Goal: Transaction & Acquisition: Obtain resource

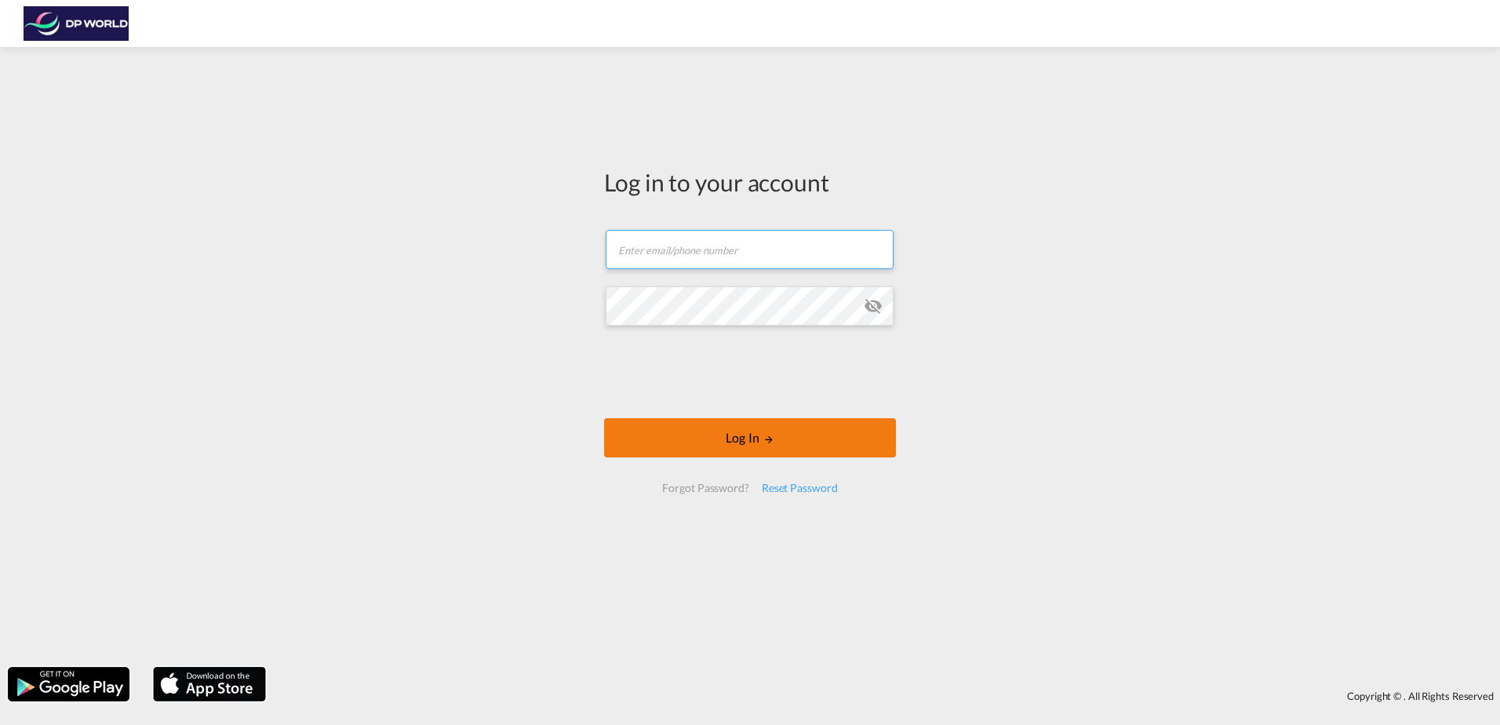
type input "[PERSON_NAME][EMAIL_ADDRESS][PERSON_NAME][DOMAIN_NAME]"
click at [695, 449] on button "Log In" at bounding box center [750, 437] width 292 height 39
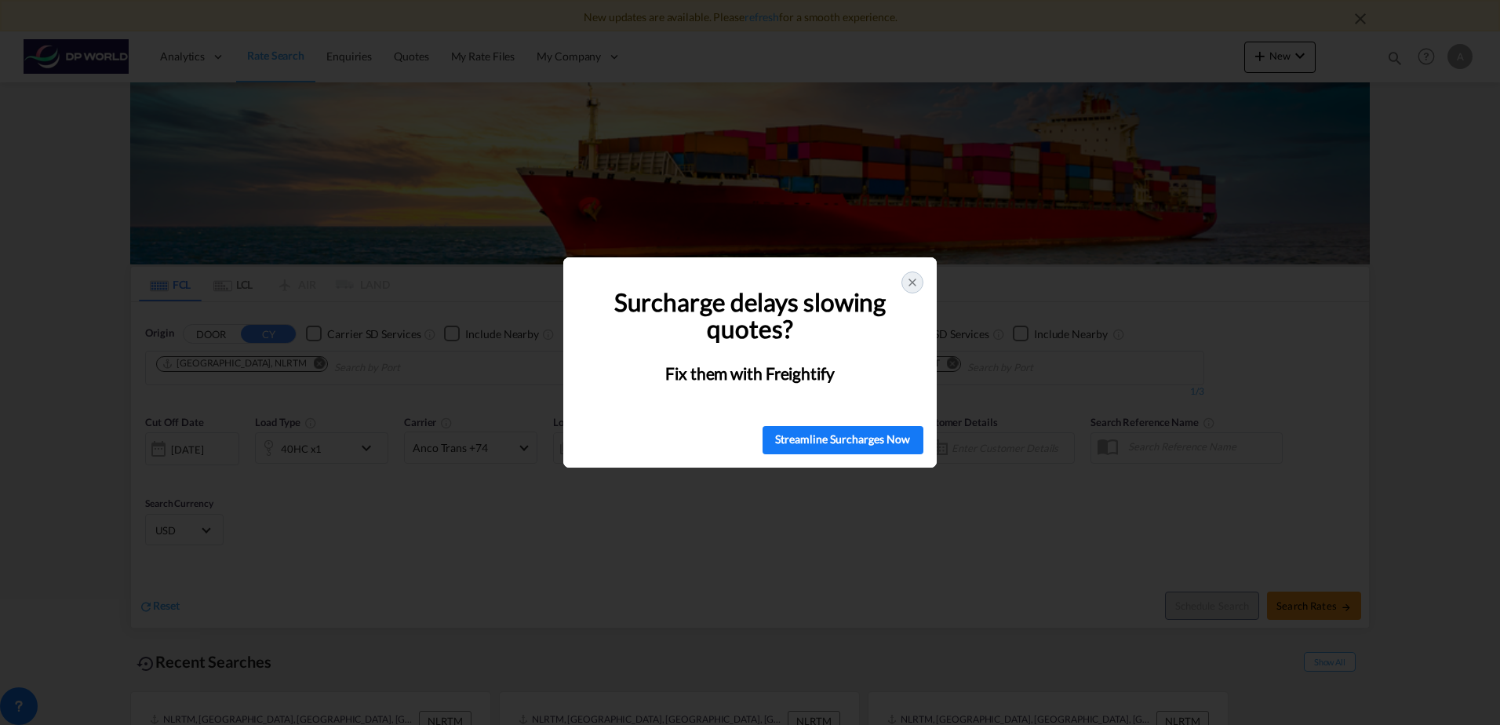
click at [908, 279] on icon at bounding box center [912, 282] width 13 height 13
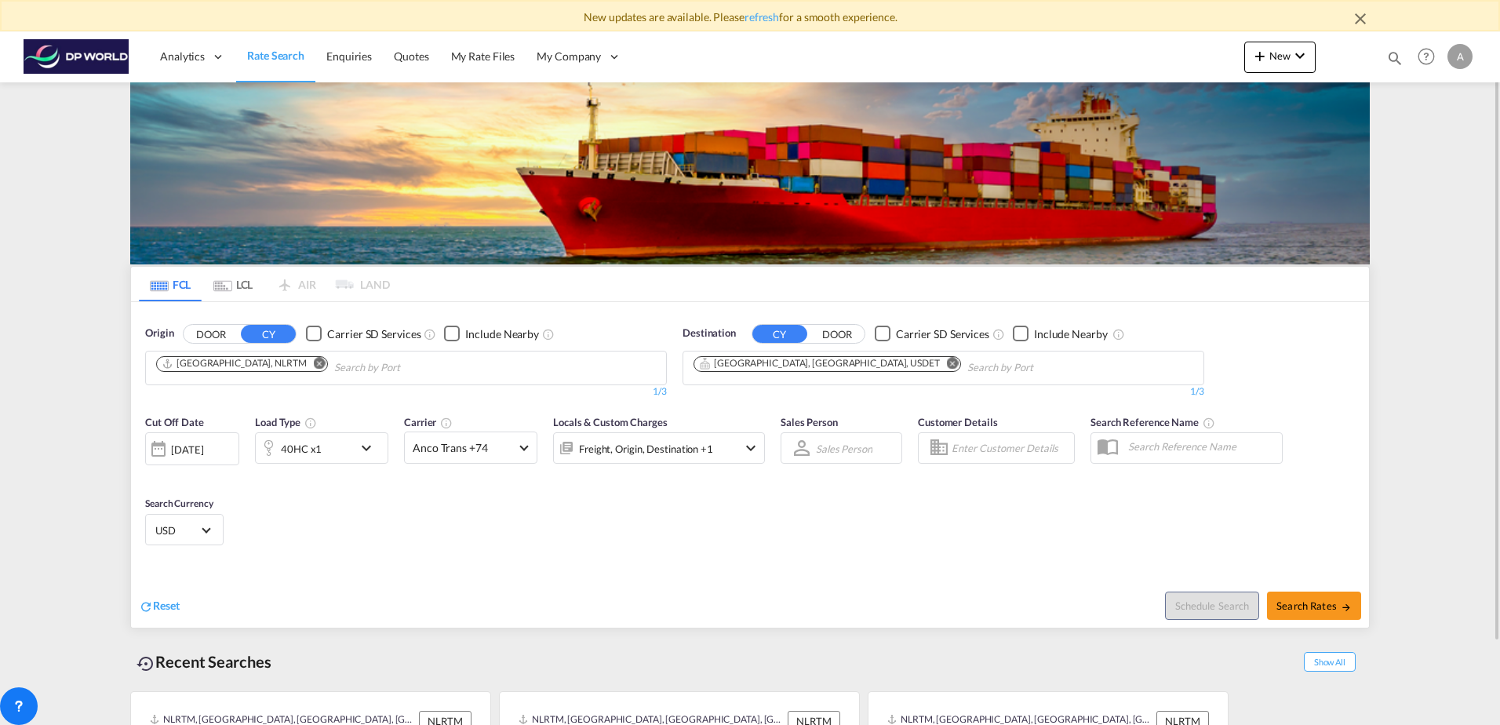
click at [304, 361] on button "Remove" at bounding box center [316, 365] width 24 height 16
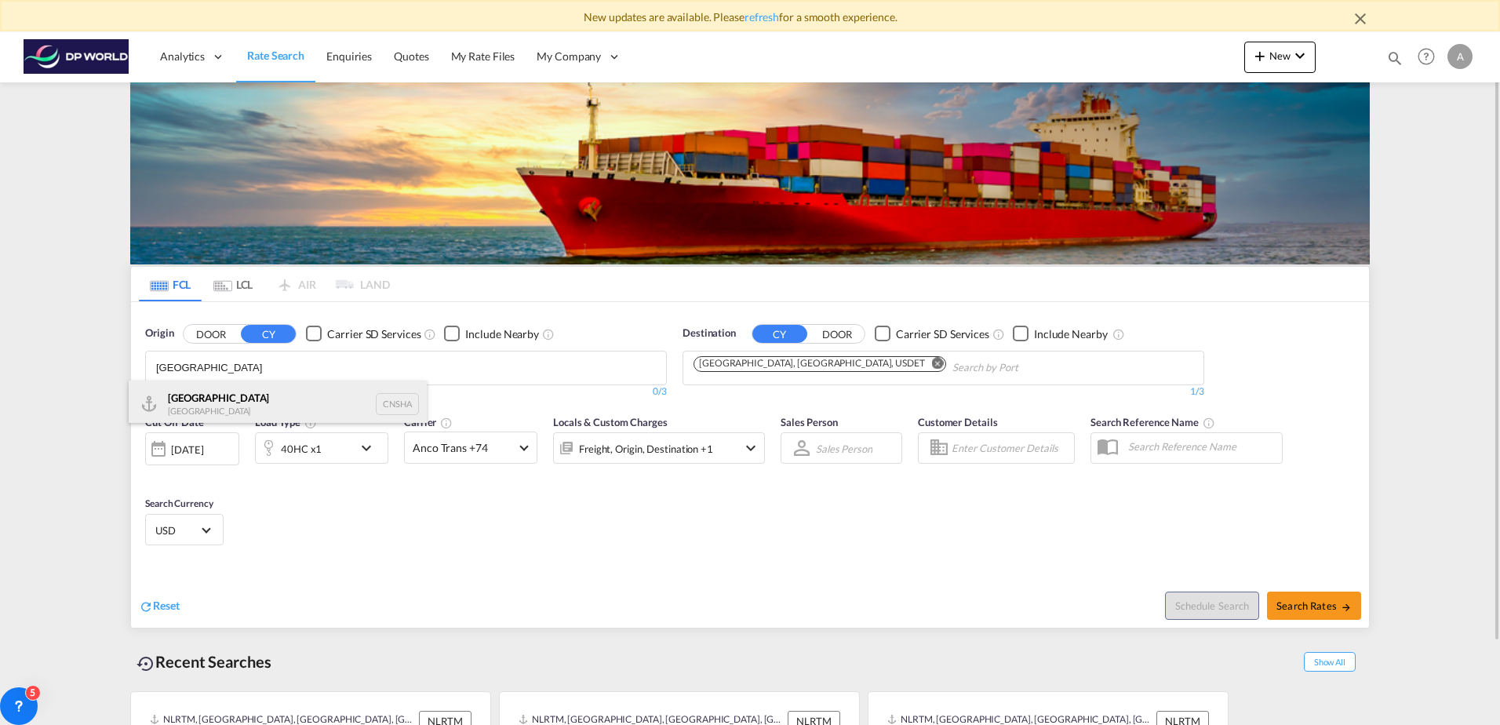
type input "[GEOGRAPHIC_DATA]"
click at [213, 406] on div "Shanghai [GEOGRAPHIC_DATA] CNSHA" at bounding box center [278, 403] width 298 height 47
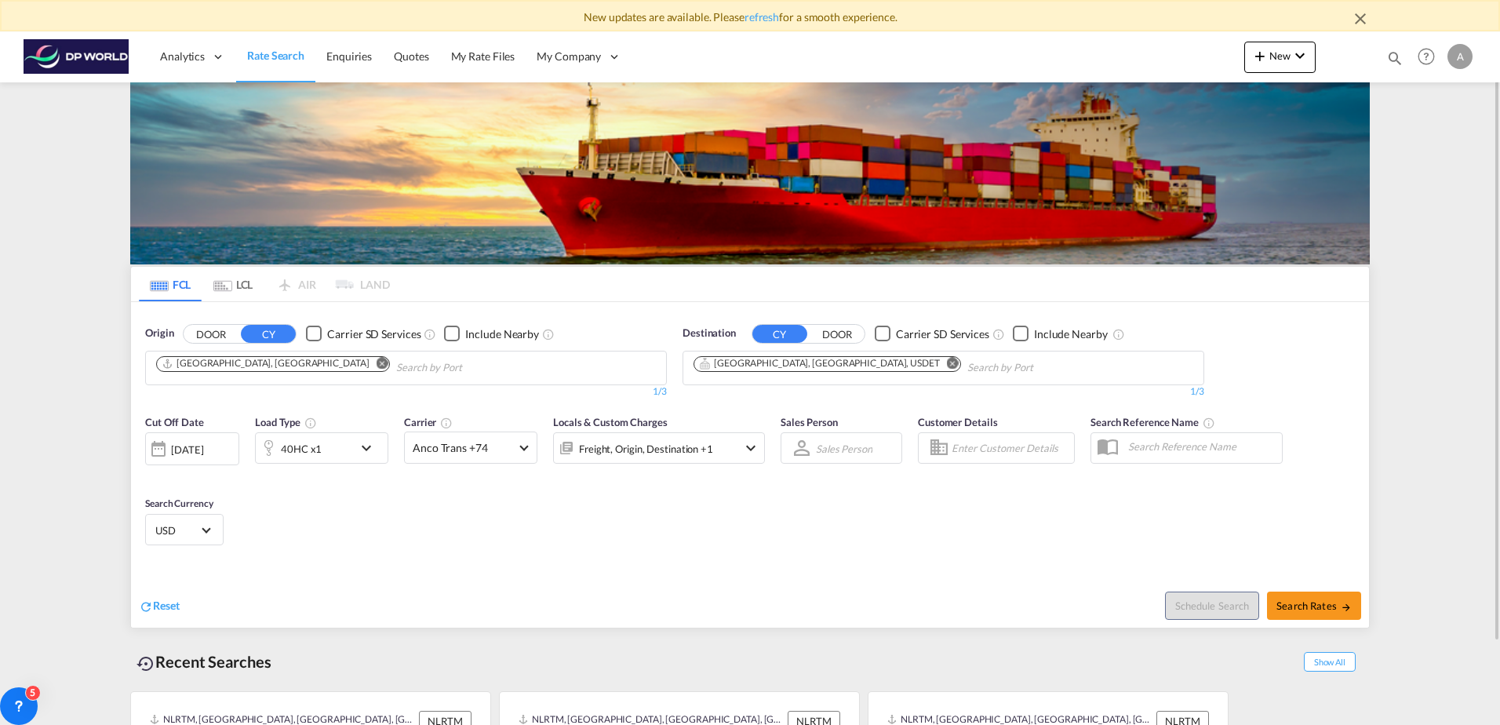
click at [420, 539] on div "Cut Off Date [DATE] [DATE] Load Type 40HC x1 Carrier Anco Trans +74 Online Rate…" at bounding box center [750, 482] width 1238 height 153
click at [1342, 602] on md-icon "icon-arrow-right" at bounding box center [1346, 606] width 11 height 11
type input "CNSHA to USDET / [DATE]"
